Goal: Information Seeking & Learning: Find specific fact

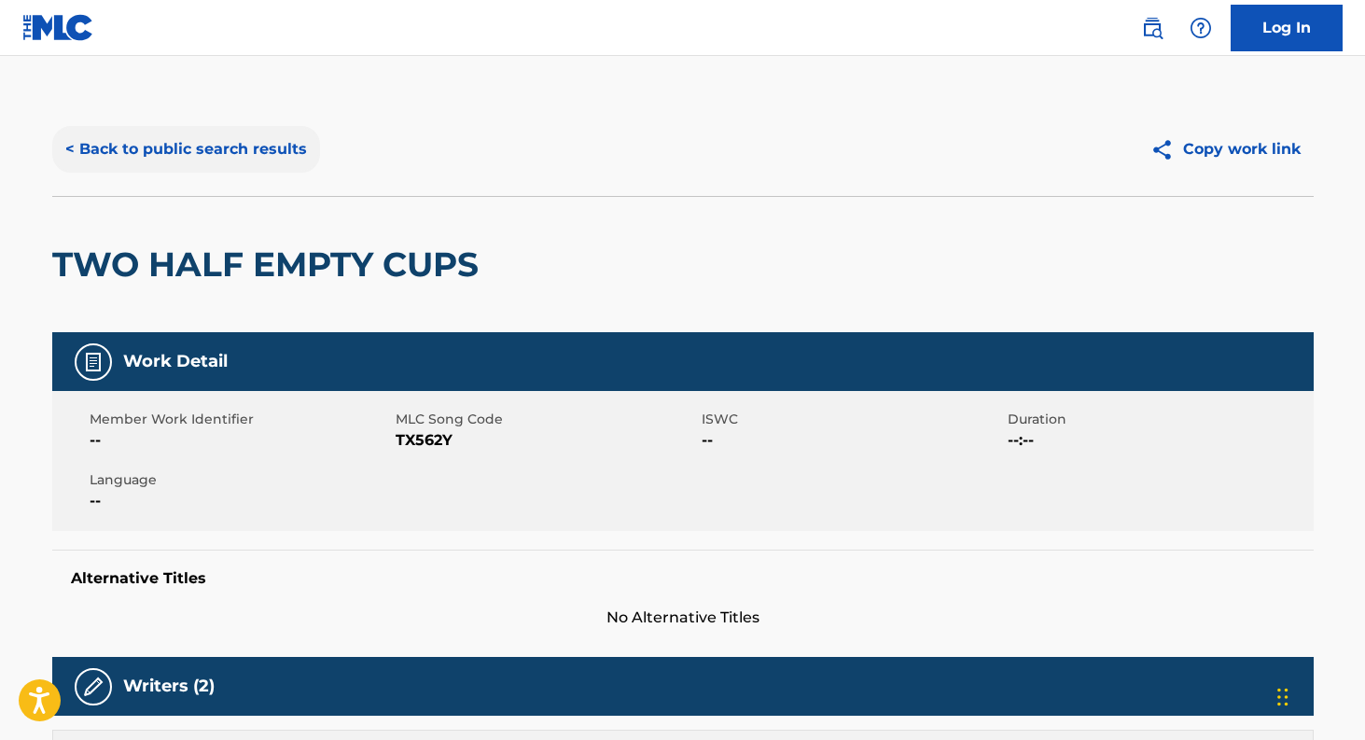
click at [111, 146] on button "< Back to public search results" at bounding box center [186, 149] width 268 height 47
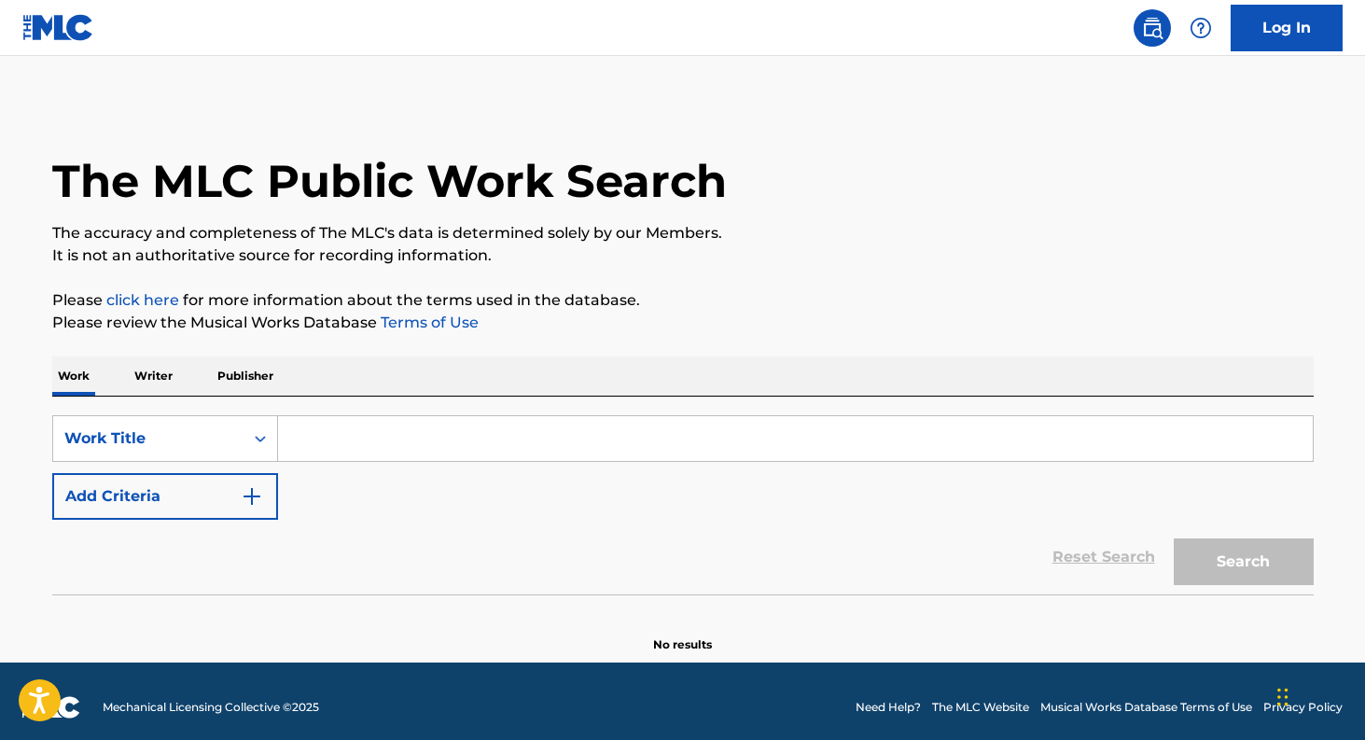
scroll to position [12, 0]
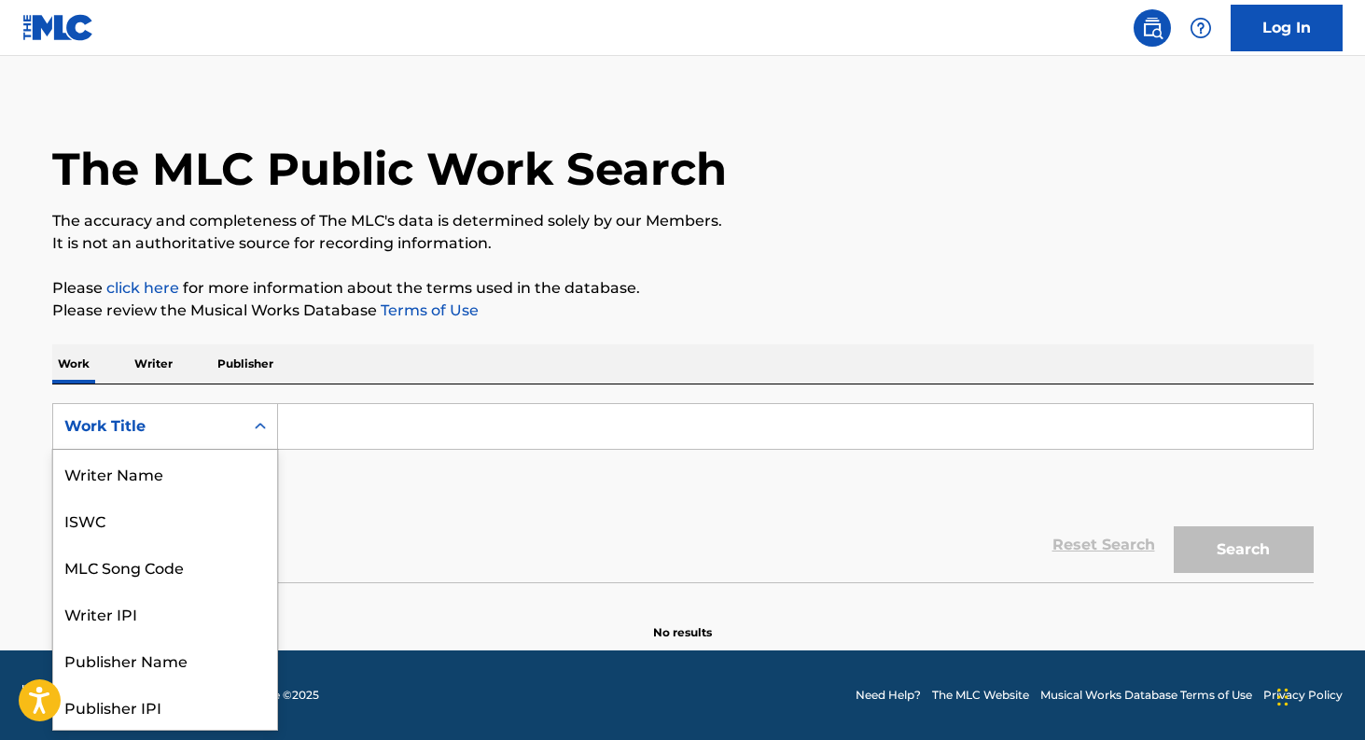
click at [195, 416] on div "Work Title" at bounding box center [148, 426] width 168 height 22
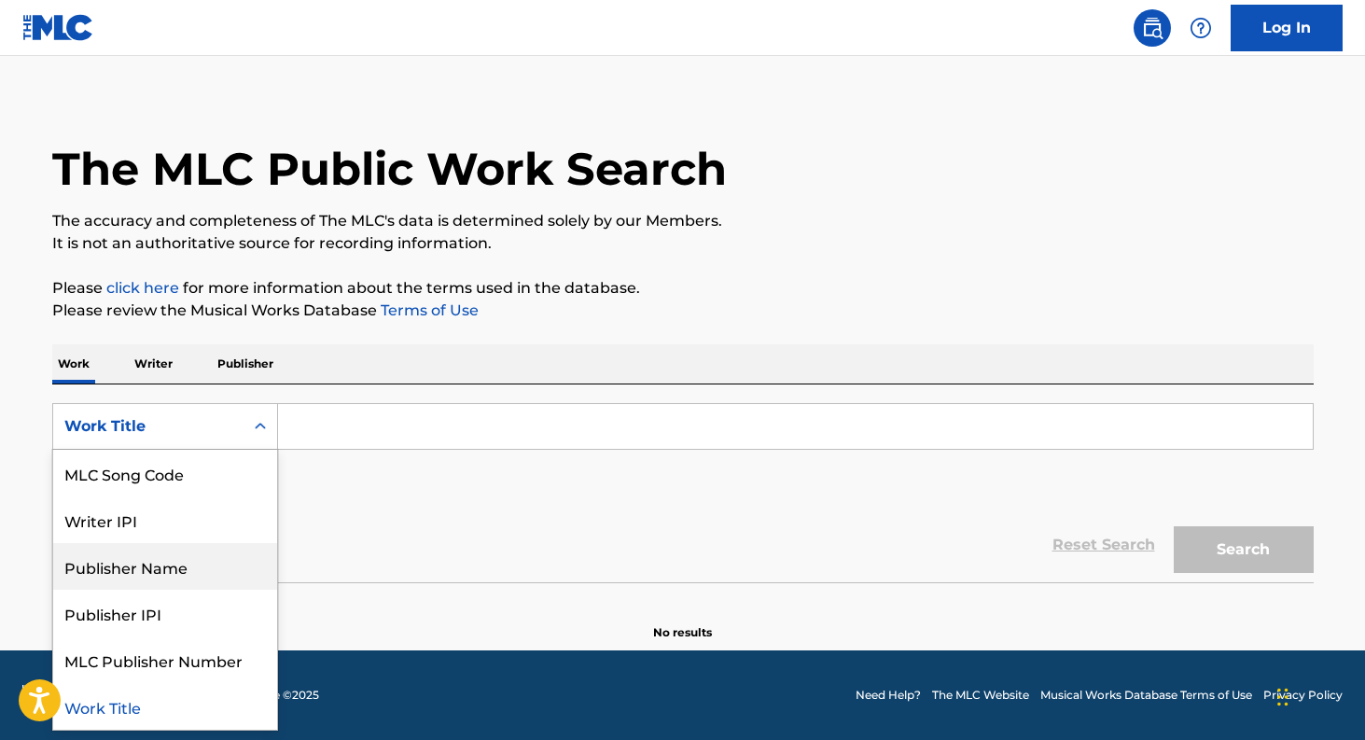
click at [186, 575] on div "Publisher Name" at bounding box center [165, 566] width 224 height 47
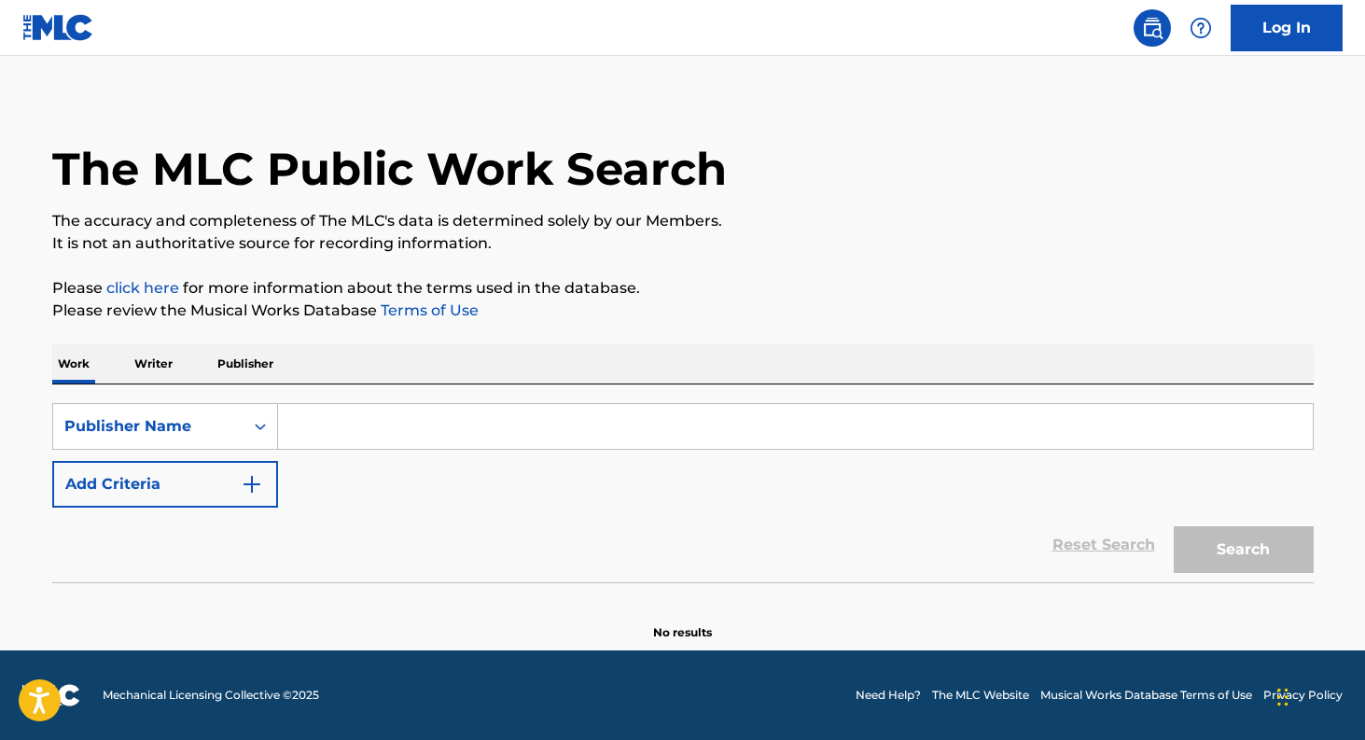
click at [388, 423] on input "Search Form" at bounding box center [795, 426] width 1034 height 45
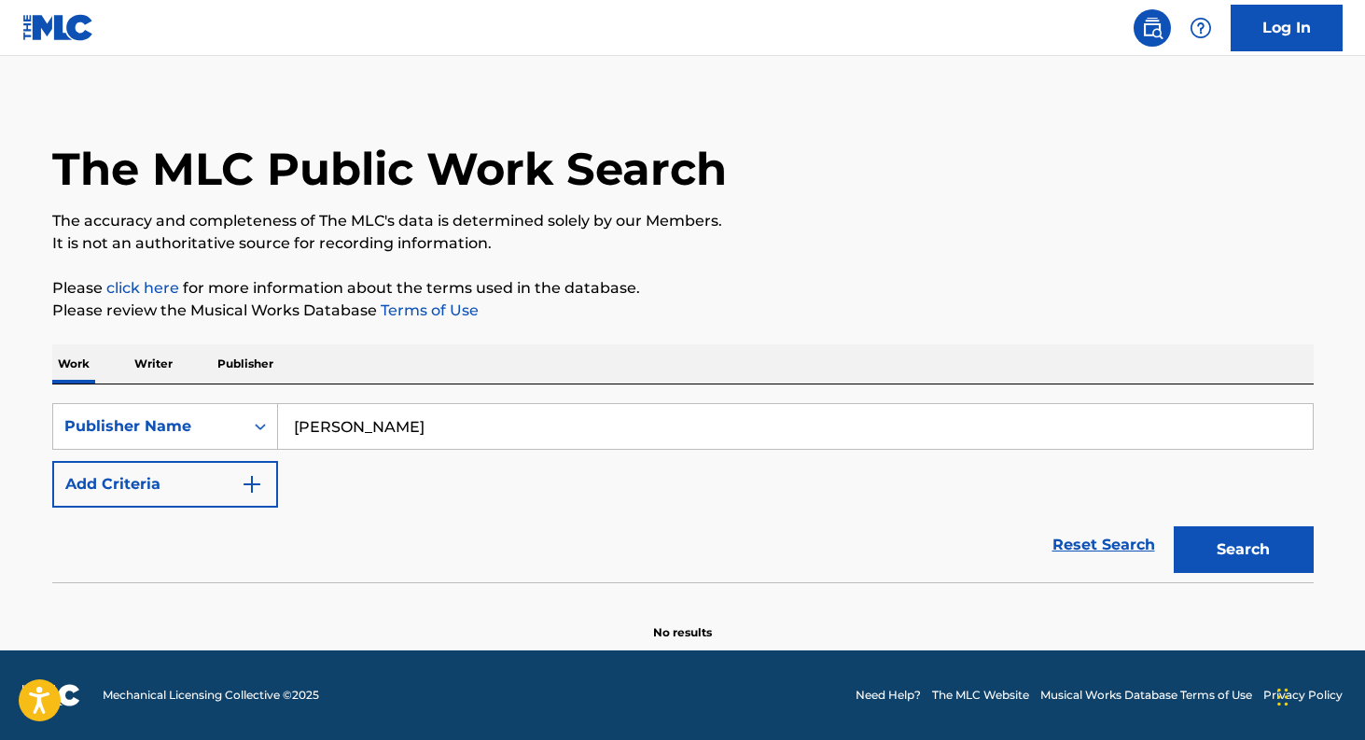
type input "[PERSON_NAME] [PERSON_NAME] Publishing"
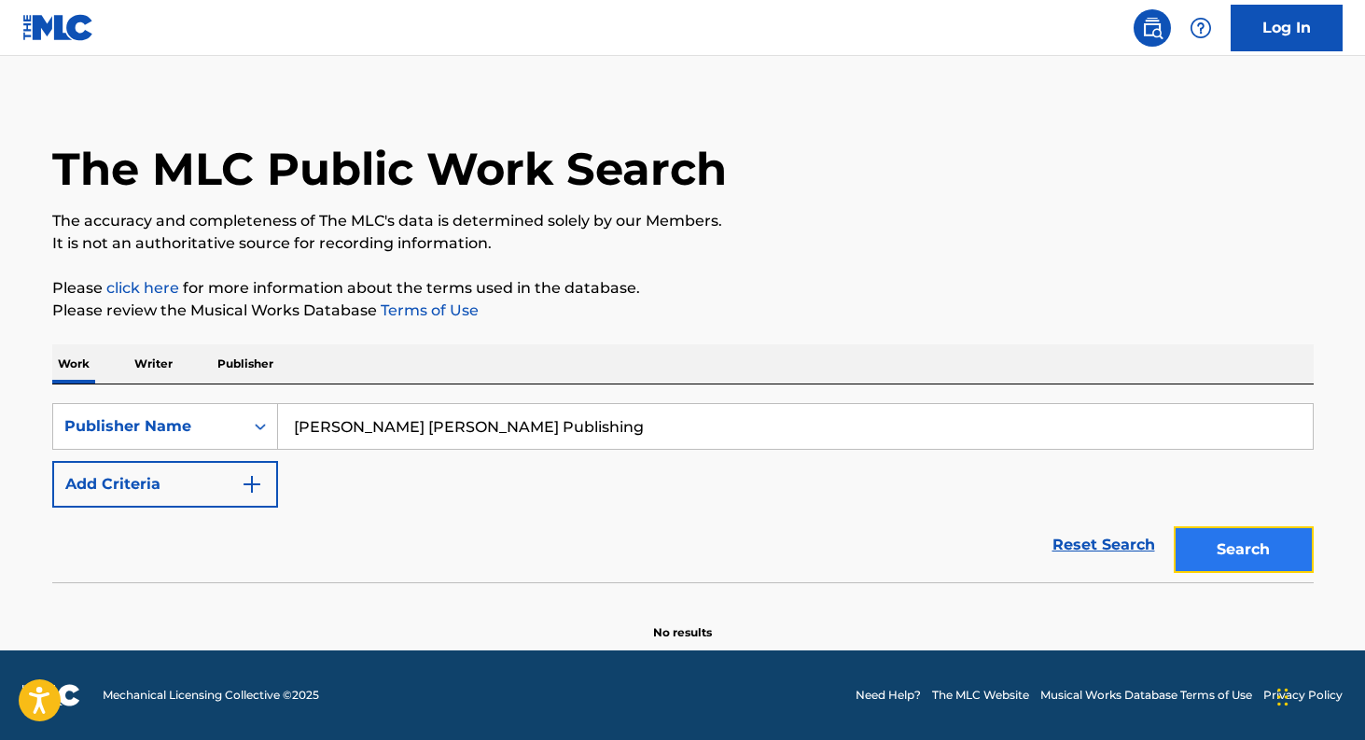
click at [1210, 537] on button "Search" at bounding box center [1243, 549] width 140 height 47
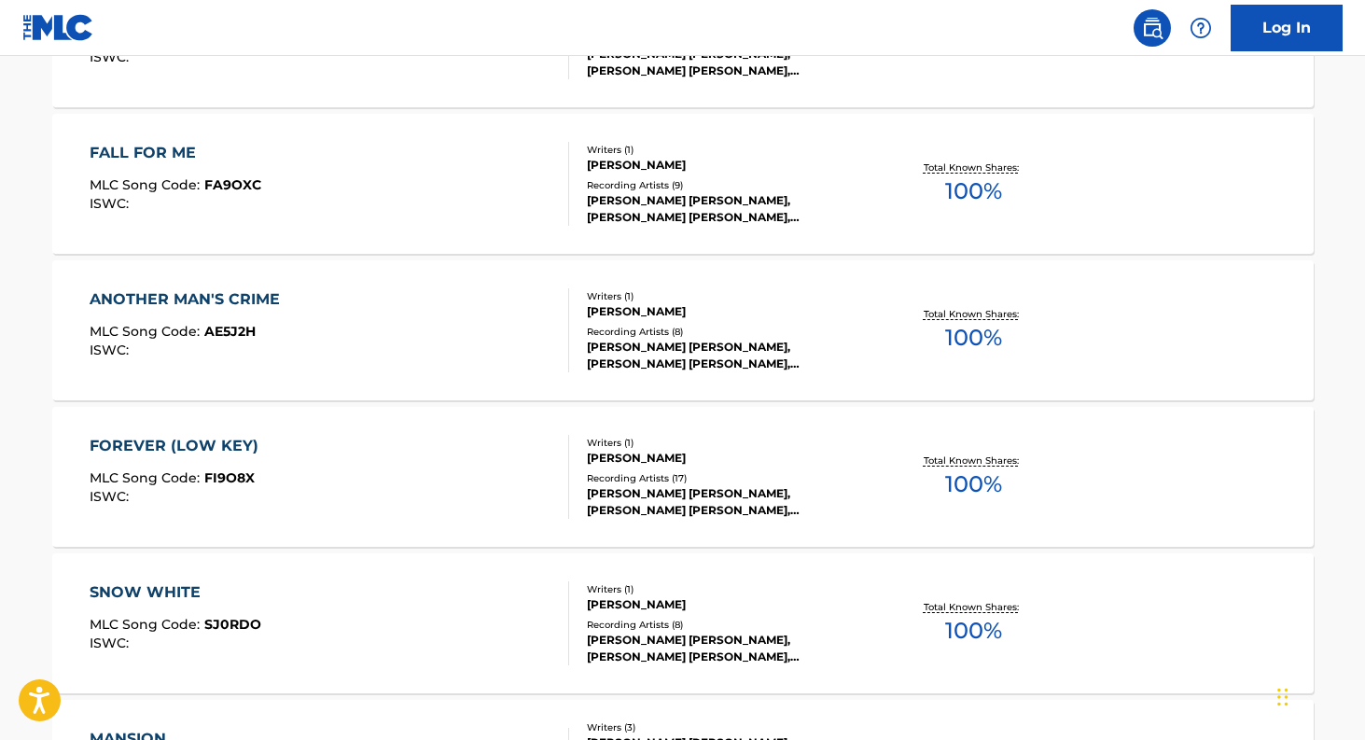
scroll to position [1544, 0]
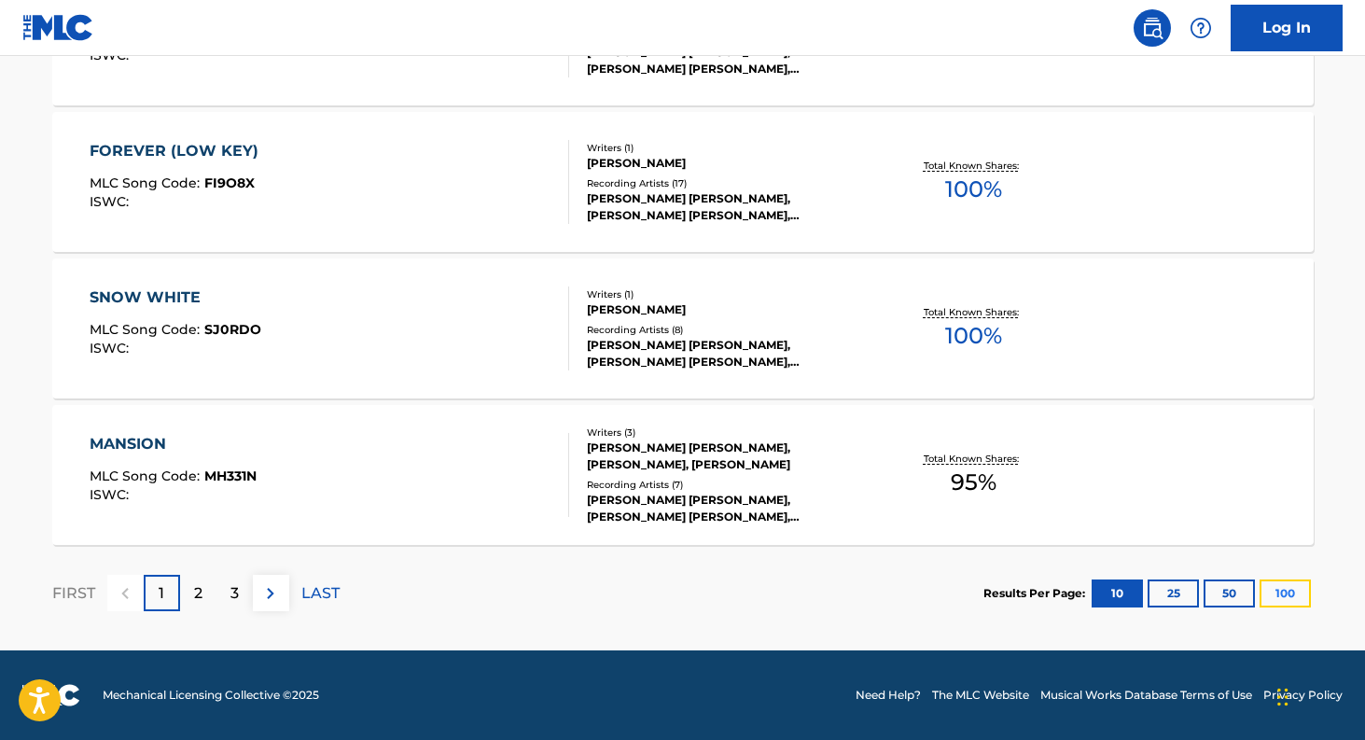
click at [1296, 588] on button "100" at bounding box center [1284, 593] width 51 height 28
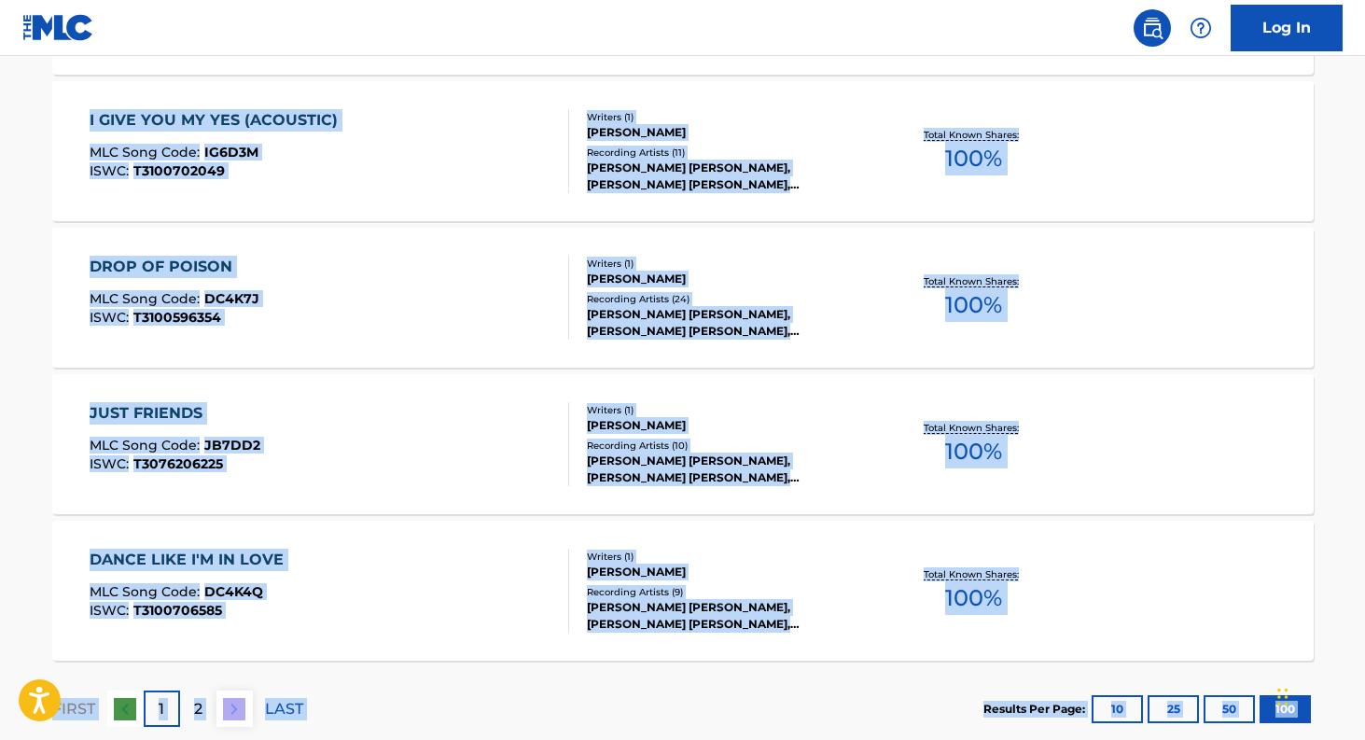
scroll to position [14723, 0]
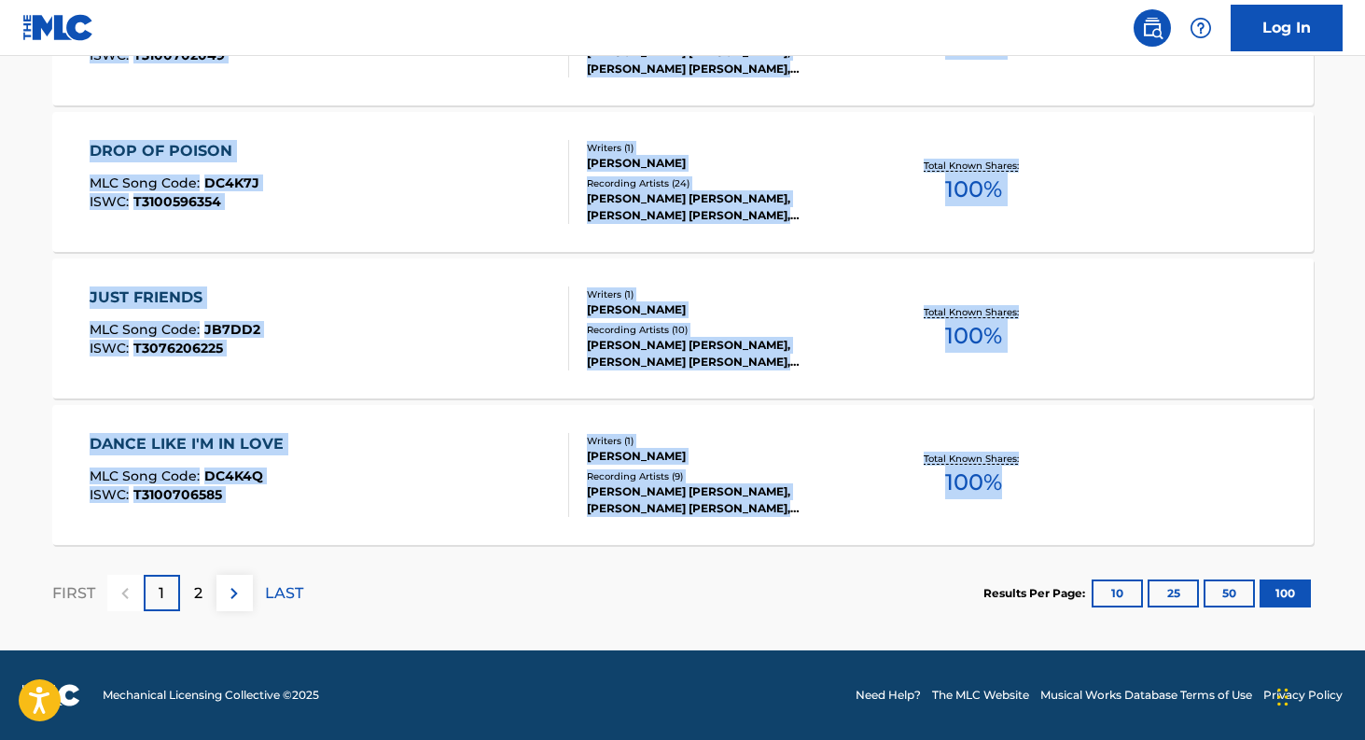
drag, startPoint x: 48, startPoint y: 338, endPoint x: 1001, endPoint y: 537, distance: 973.9
copy section "TWO HALF EMPTY CUPS MLC Song Code : TX562Y ISWC : Writers ( 2 ) [PERSON_NAME] […"
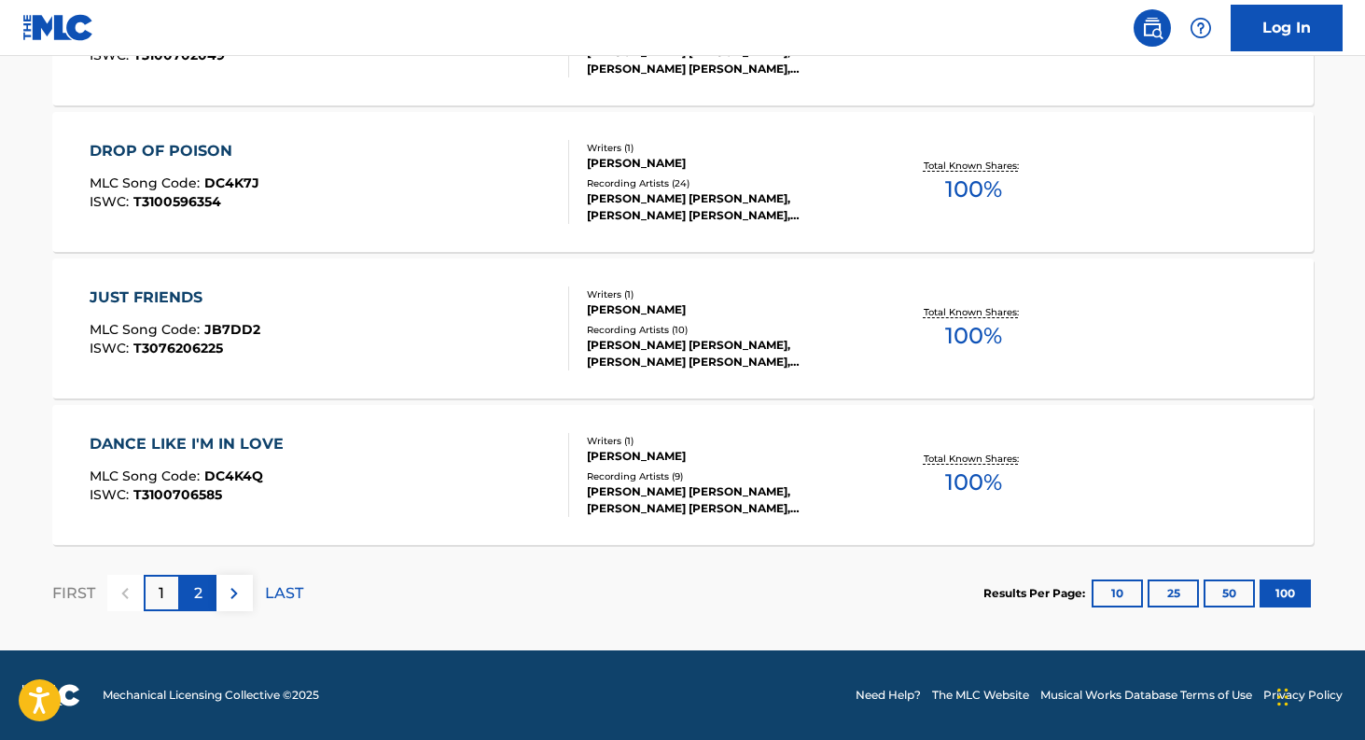
click at [197, 598] on p "2" at bounding box center [198, 593] width 8 height 22
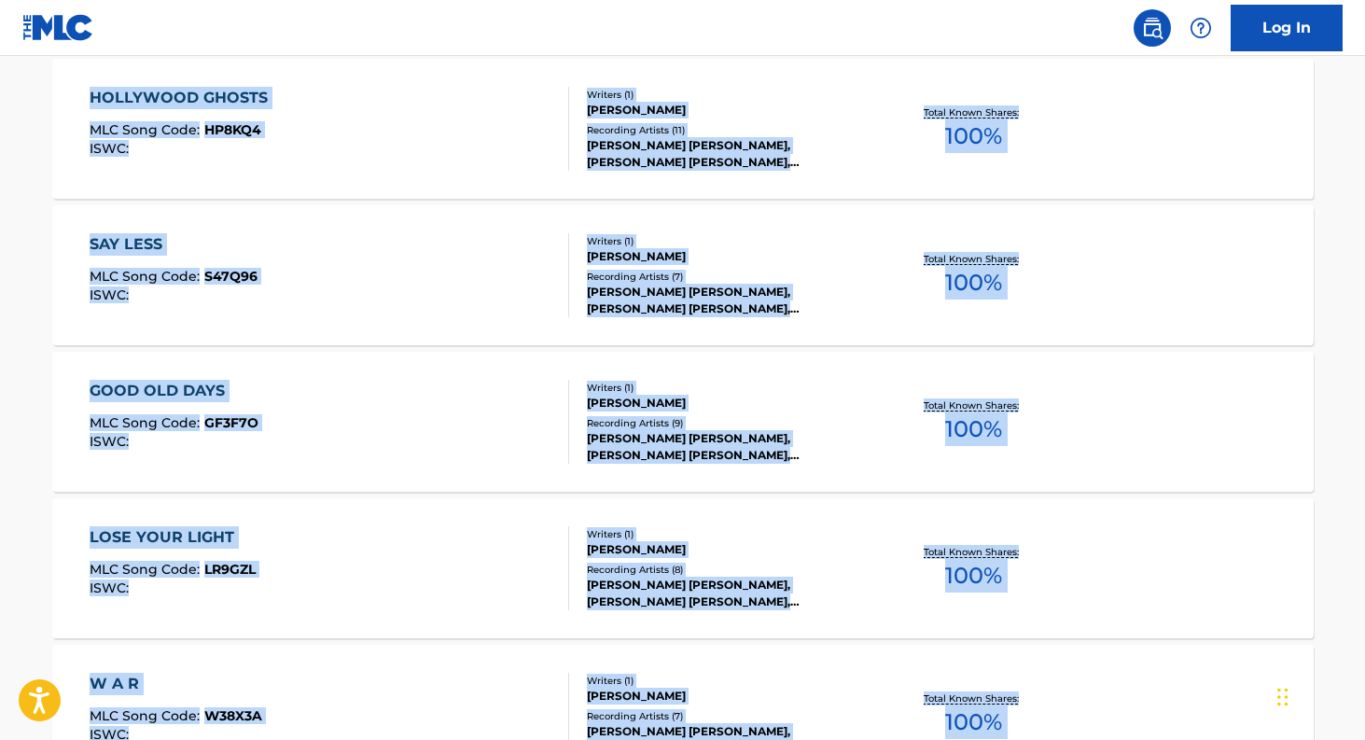
scroll to position [3887, 0]
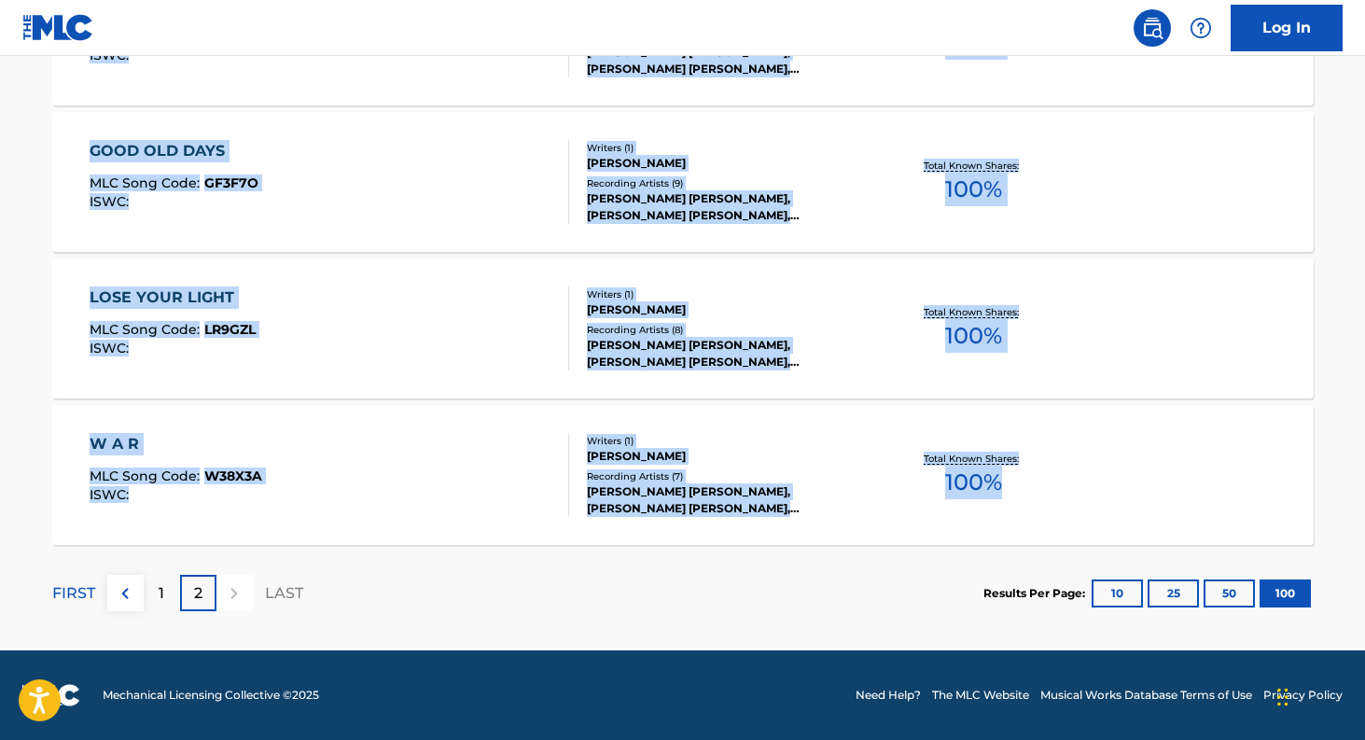
drag, startPoint x: 49, startPoint y: 253, endPoint x: 1003, endPoint y: 506, distance: 987.3
copy section "RUNNING IN A DREAM MLC Song Code : RB0HSB ISWC : T3076189550 Writers ( 1 ) [PER…"
